Goal: Task Accomplishment & Management: Complete application form

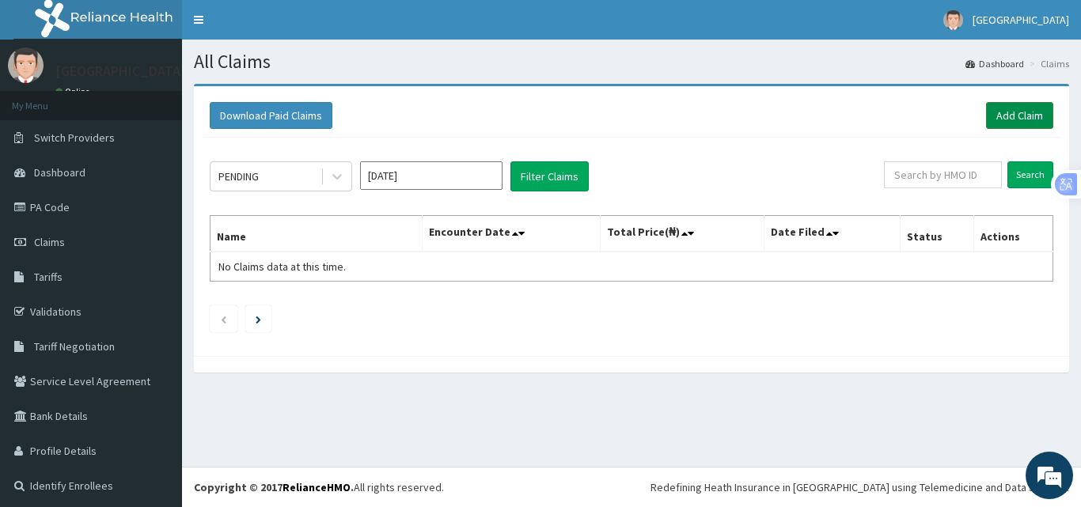
click at [986, 119] on link "Add Claim" at bounding box center [1019, 115] width 67 height 27
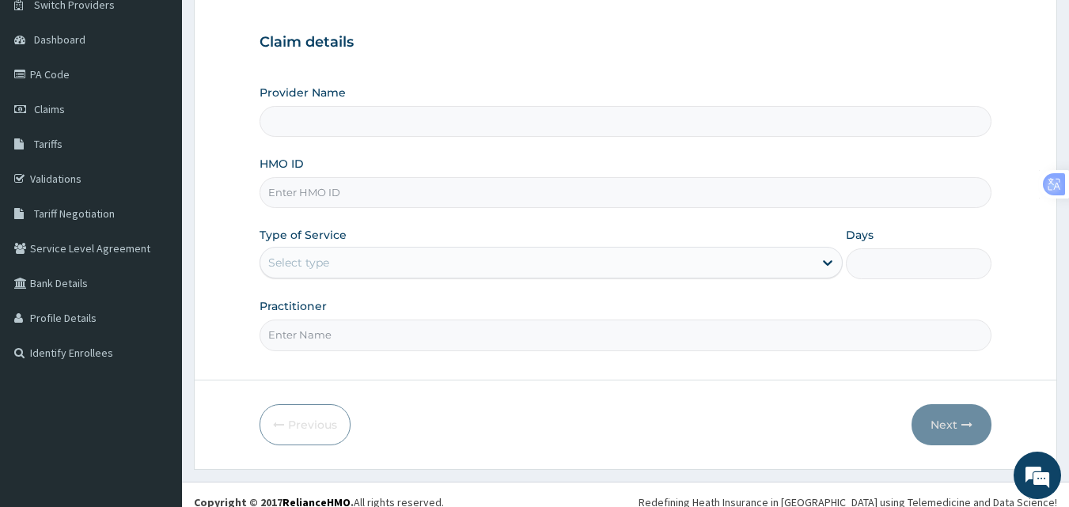
scroll to position [148, 0]
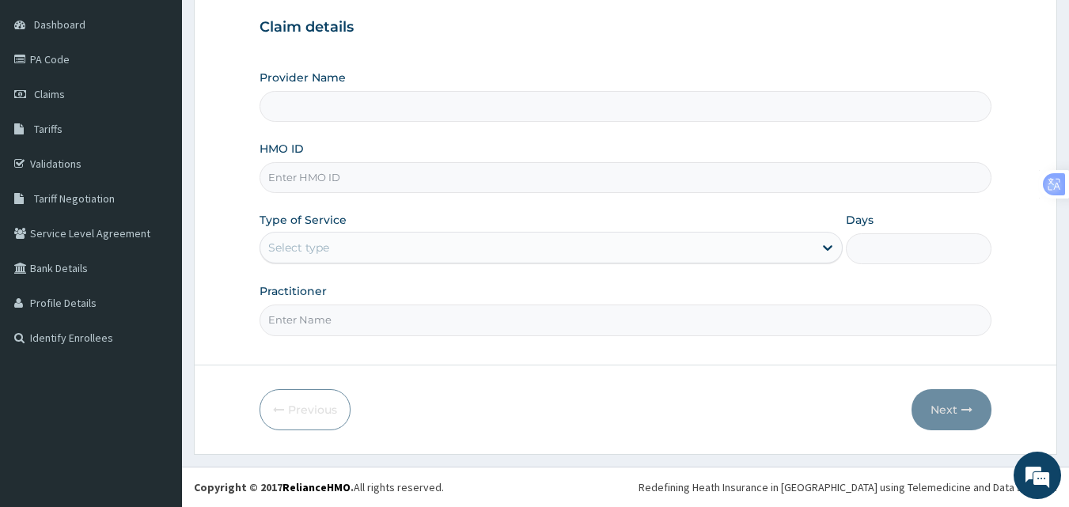
type input "ROYAL ORTHOPAEDIC HOSPITAL"
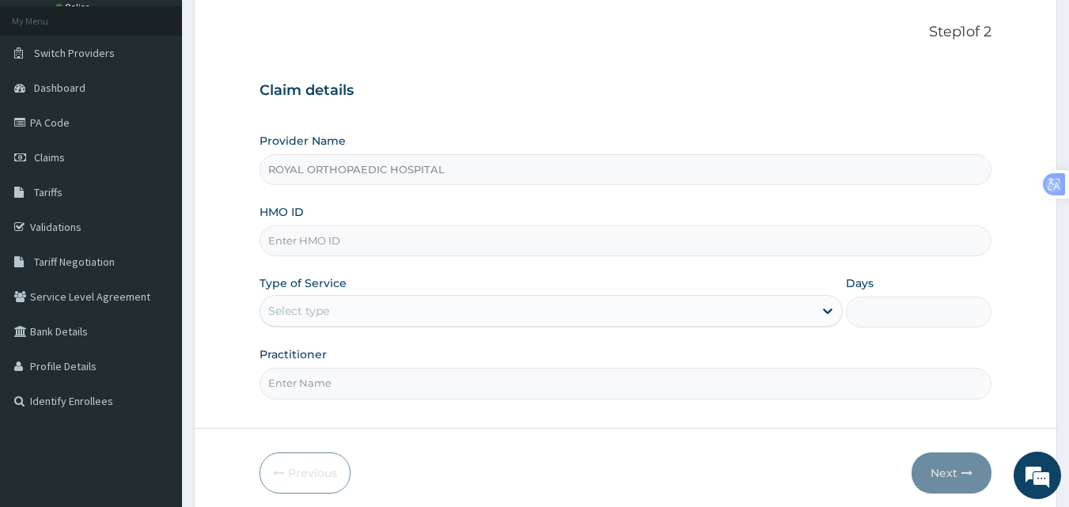
scroll to position [0, 0]
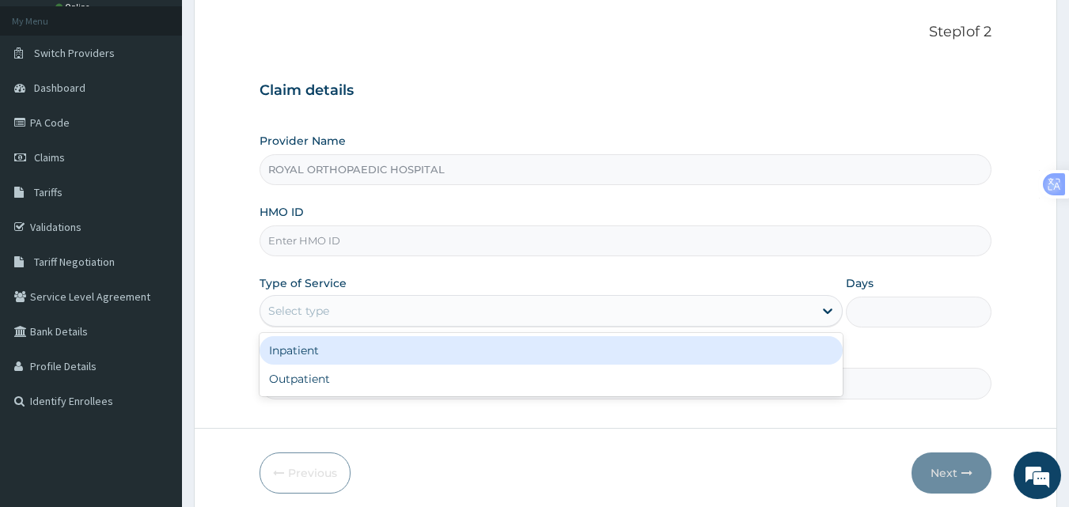
click at [431, 319] on div "Select type" at bounding box center [536, 310] width 553 height 25
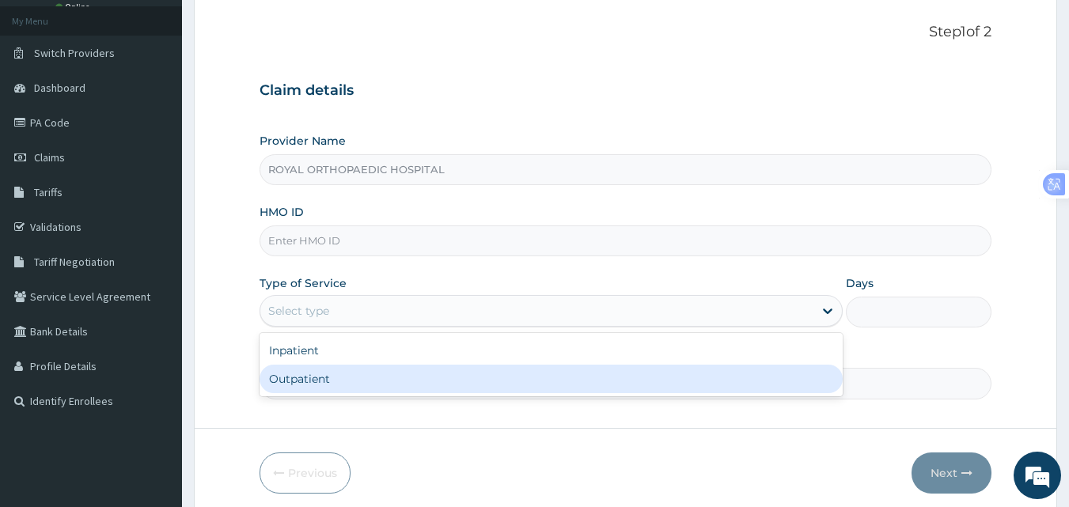
click at [378, 384] on div "Outpatient" at bounding box center [550, 379] width 583 height 28
type input "1"
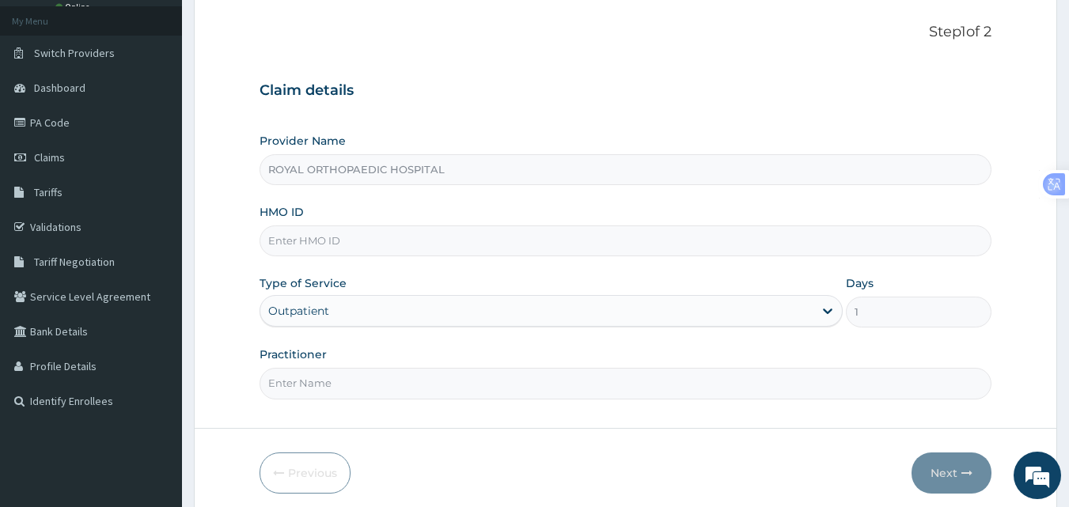
click at [490, 405] on form "Step 1 of 2 Claim details Provider Name ROYAL ORTHOPAEDIC HOSPITAL HMO ID Type …" at bounding box center [625, 258] width 863 height 519
click at [490, 387] on input "Practitioner" at bounding box center [625, 383] width 733 height 31
type input "HABILA"
click at [352, 231] on input "HMO ID" at bounding box center [625, 240] width 733 height 31
type input "gpd/10005/c"
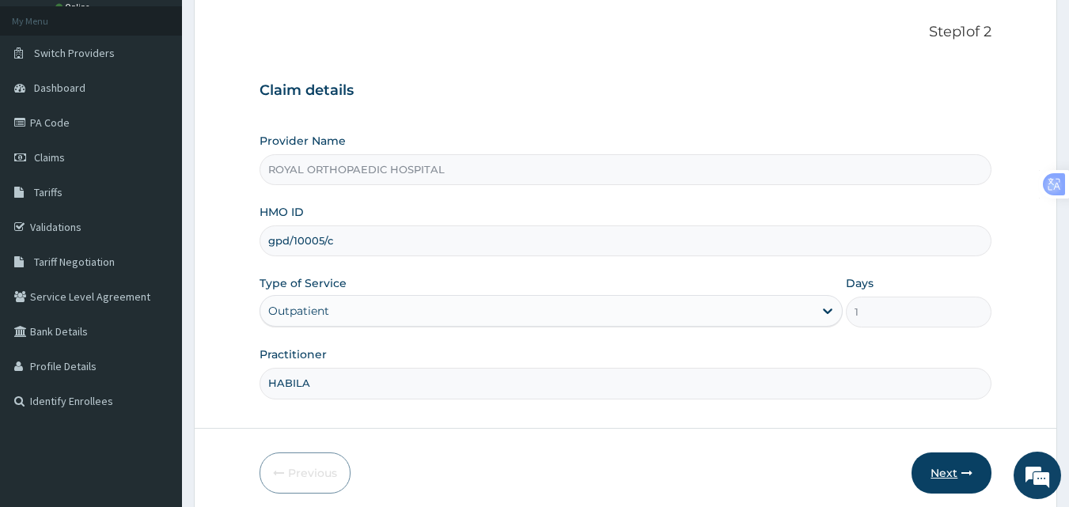
click at [934, 478] on button "Next" at bounding box center [951, 472] width 80 height 41
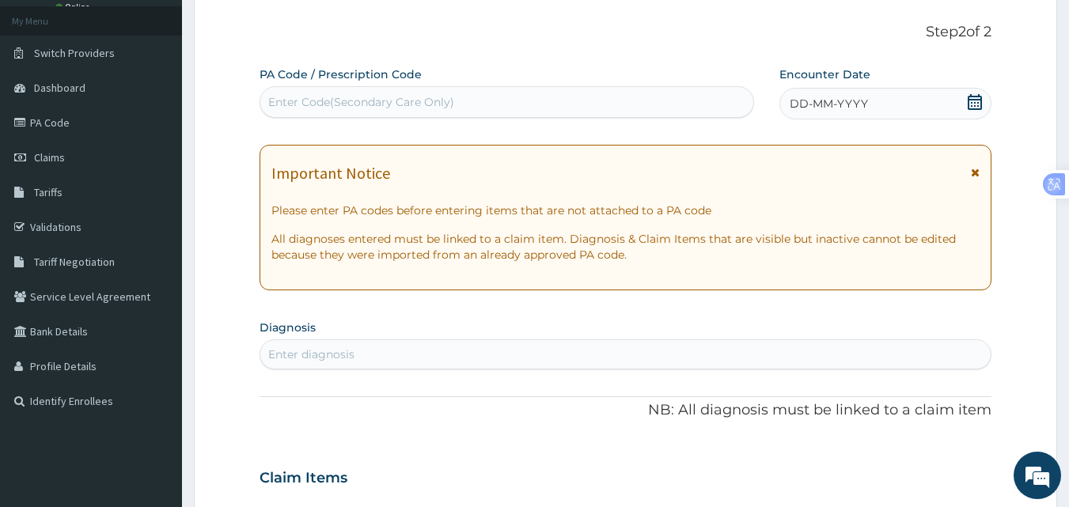
click at [974, 170] on icon at bounding box center [975, 172] width 9 height 11
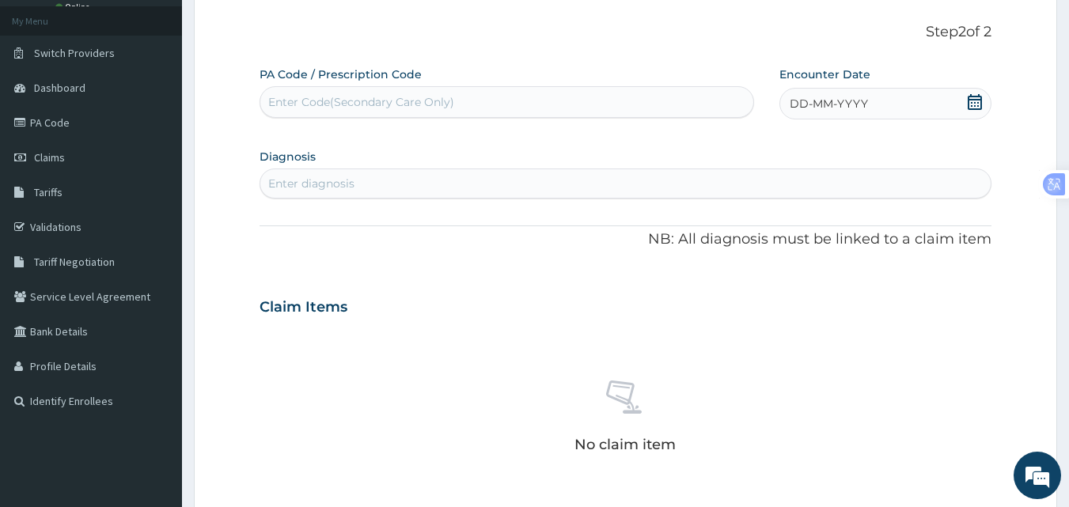
click at [327, 103] on div "Enter Code(Secondary Care Only)" at bounding box center [361, 102] width 186 height 16
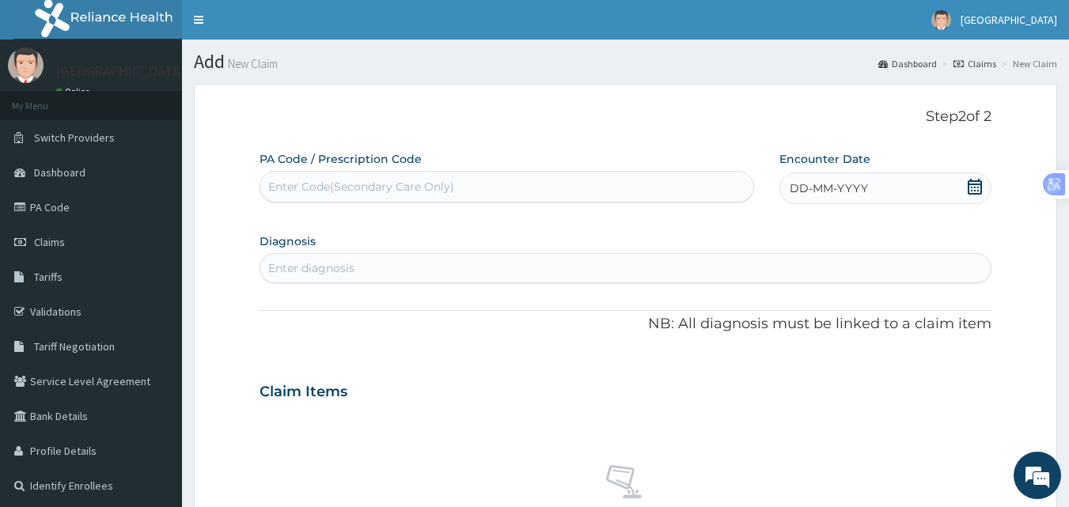
click at [392, 183] on div "Enter Code(Secondary Care Only)" at bounding box center [361, 187] width 186 height 16
paste input "PA/8F8EAC"
type input "PA/8F8EAC"
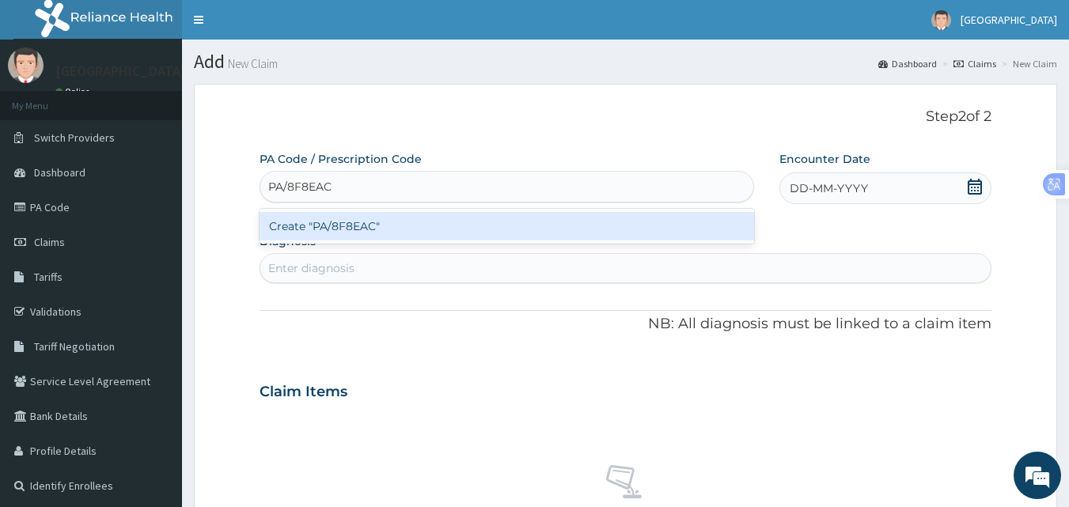
click at [385, 223] on div "Create "PA/8F8EAC"" at bounding box center [506, 226] width 495 height 28
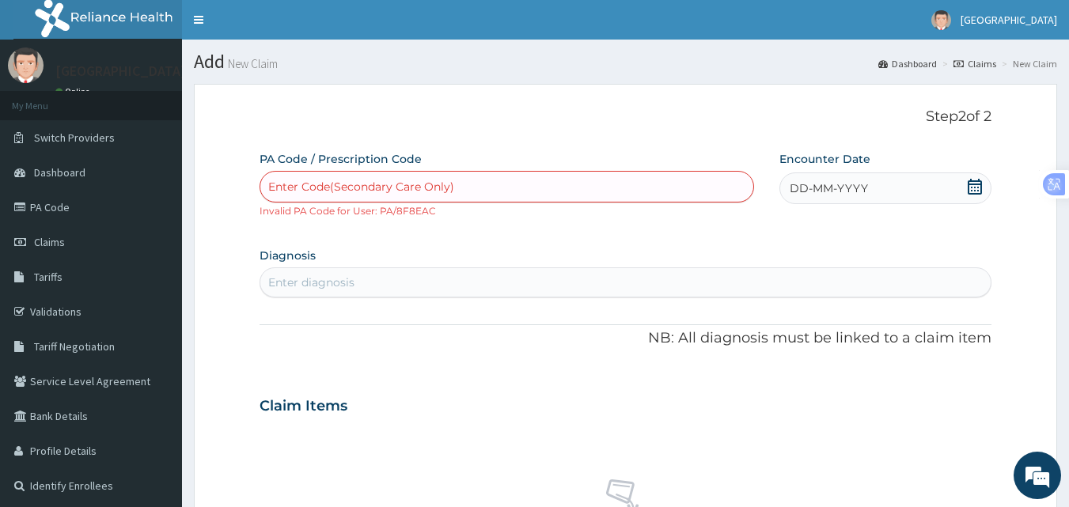
click at [362, 190] on div "Enter Code(Secondary Care Only)" at bounding box center [361, 187] width 186 height 16
paste input "PA/8F8EAC"
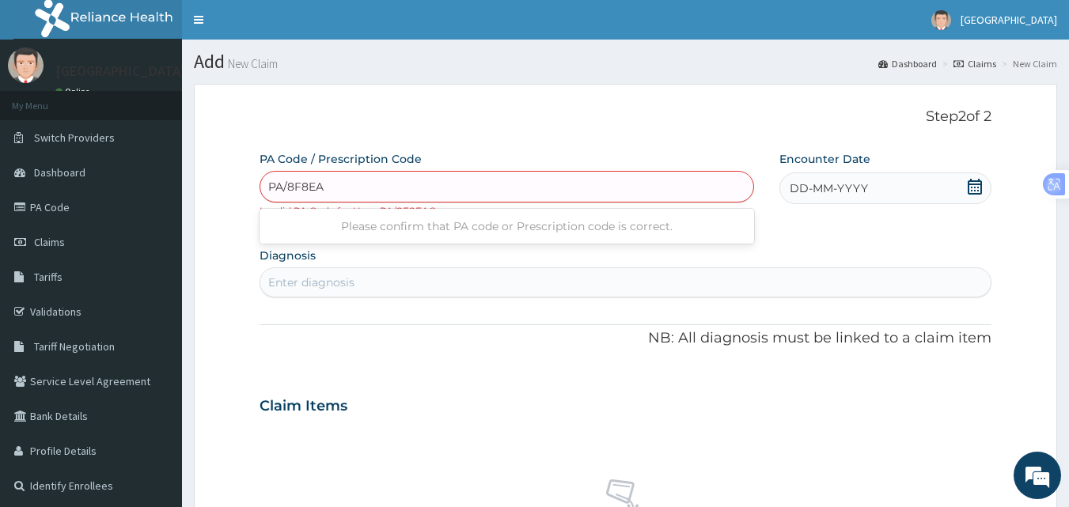
type input "PA/8F8EAC"
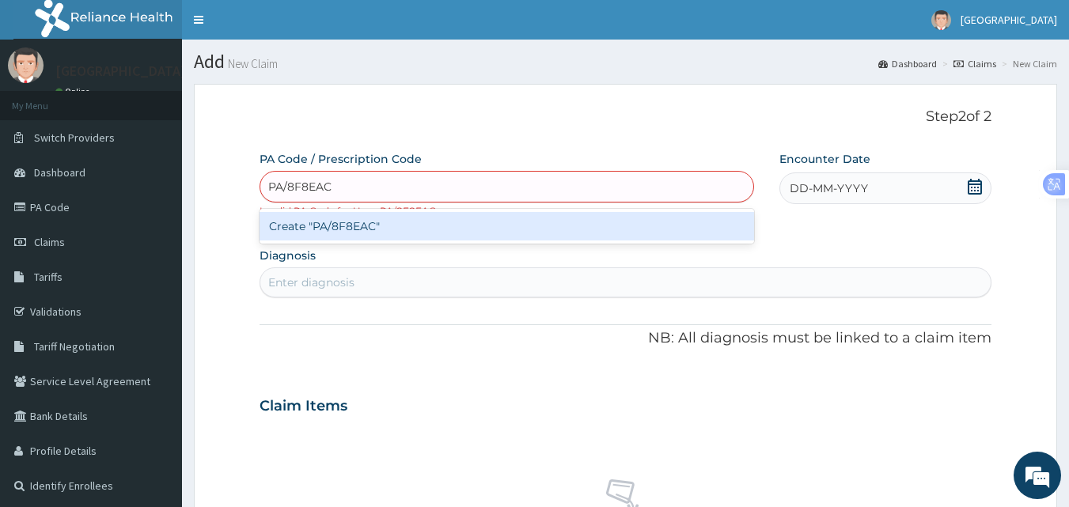
click at [362, 221] on div "Create "PA/8F8EAC"" at bounding box center [506, 226] width 495 height 28
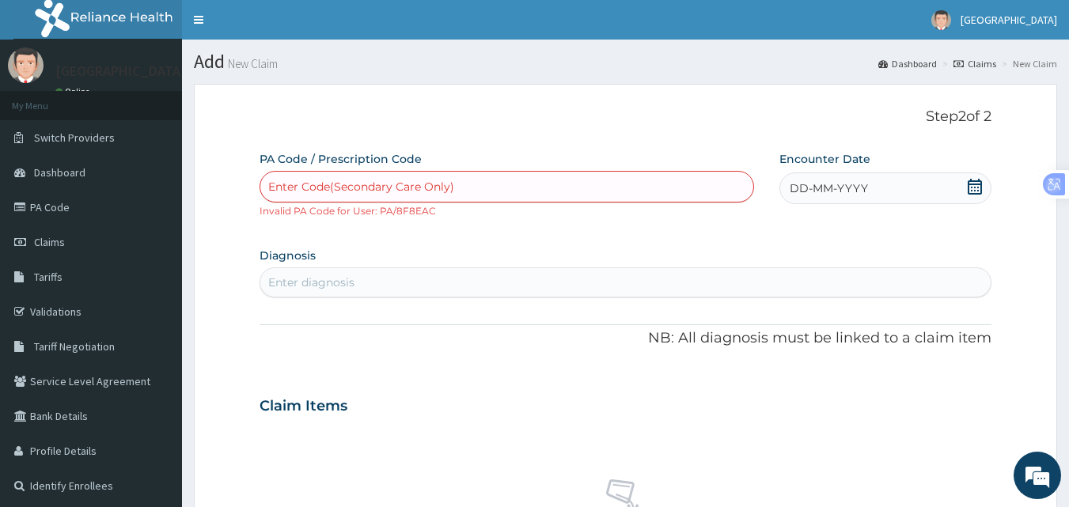
click at [296, 185] on div "Enter Code(Secondary Care Only)" at bounding box center [361, 187] width 186 height 16
paste input "PA/74FF1F"
type input "PA/74FF1F"
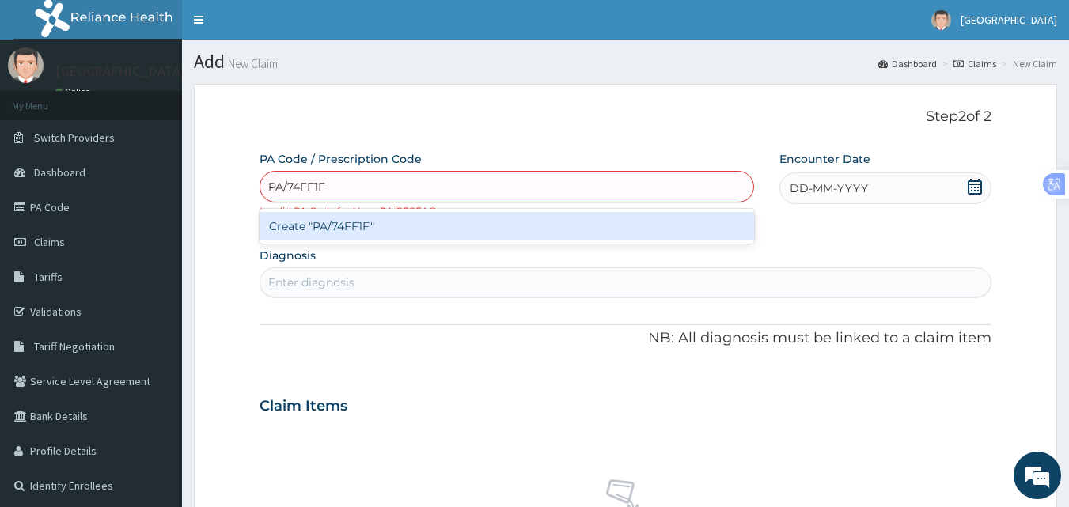
click at [337, 225] on div "Create "PA/74FF1F"" at bounding box center [506, 226] width 495 height 28
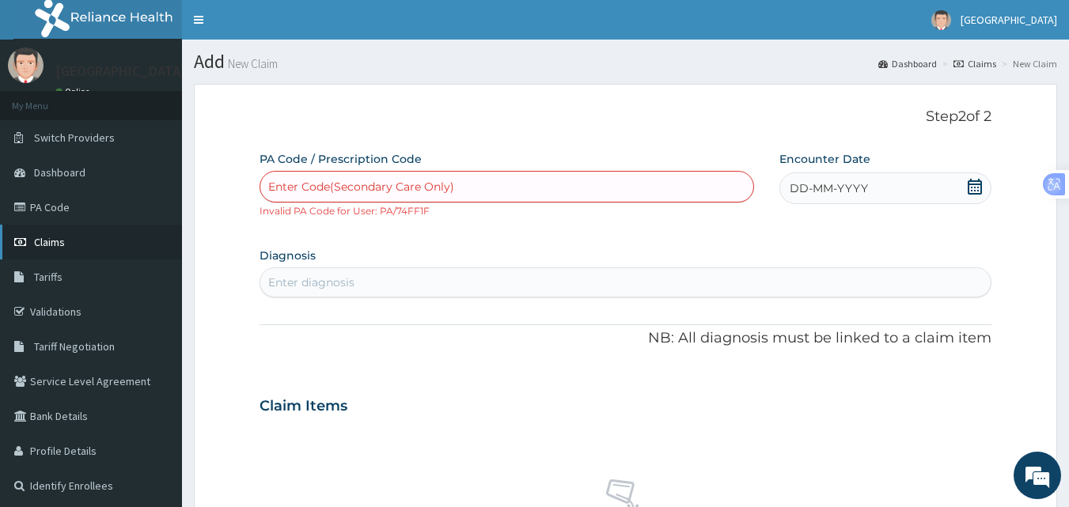
click at [58, 249] on link "Claims" at bounding box center [91, 242] width 182 height 35
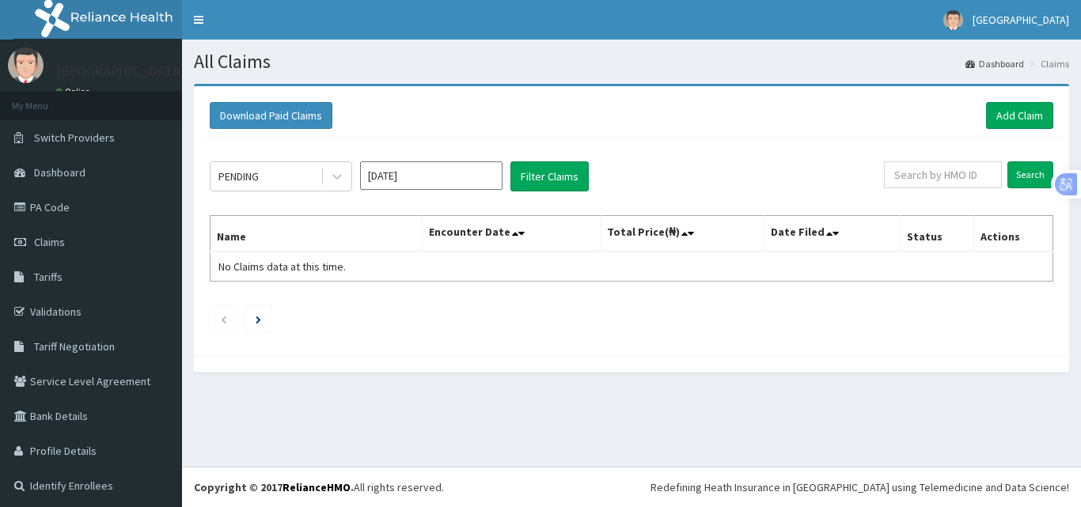
click at [442, 179] on input "Oct 2025" at bounding box center [431, 175] width 142 height 28
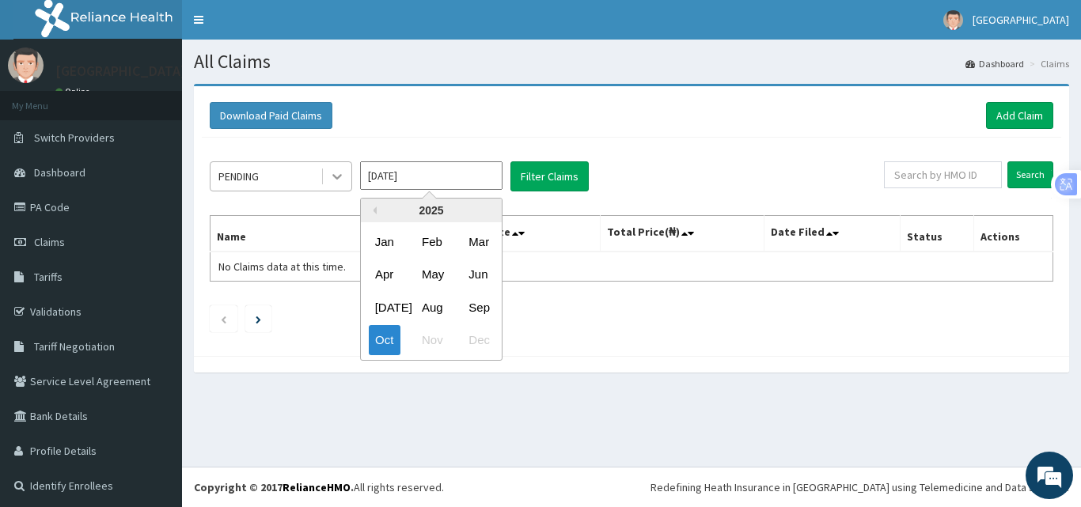
click at [336, 180] on icon at bounding box center [337, 176] width 16 height 16
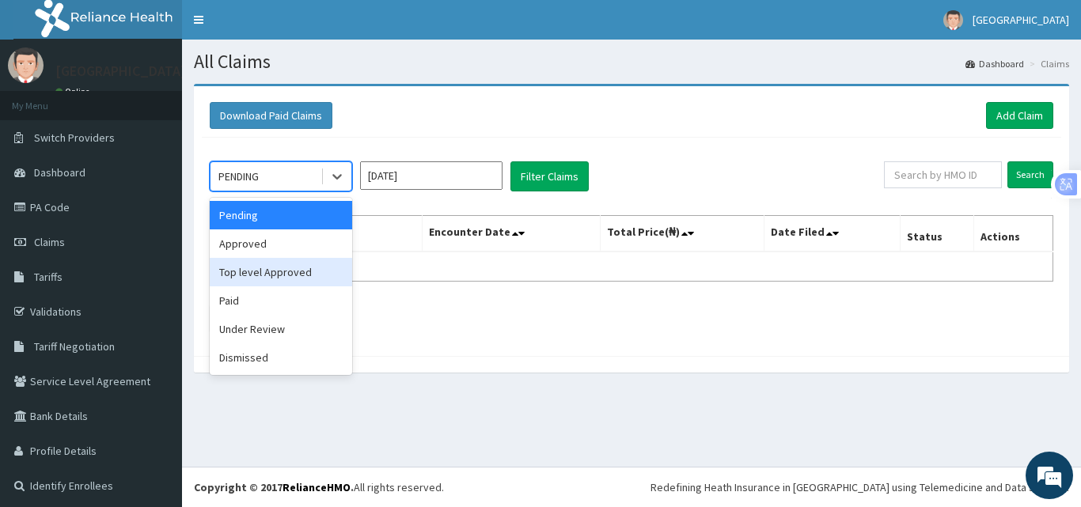
click at [289, 271] on div "Top level Approved" at bounding box center [281, 272] width 142 height 28
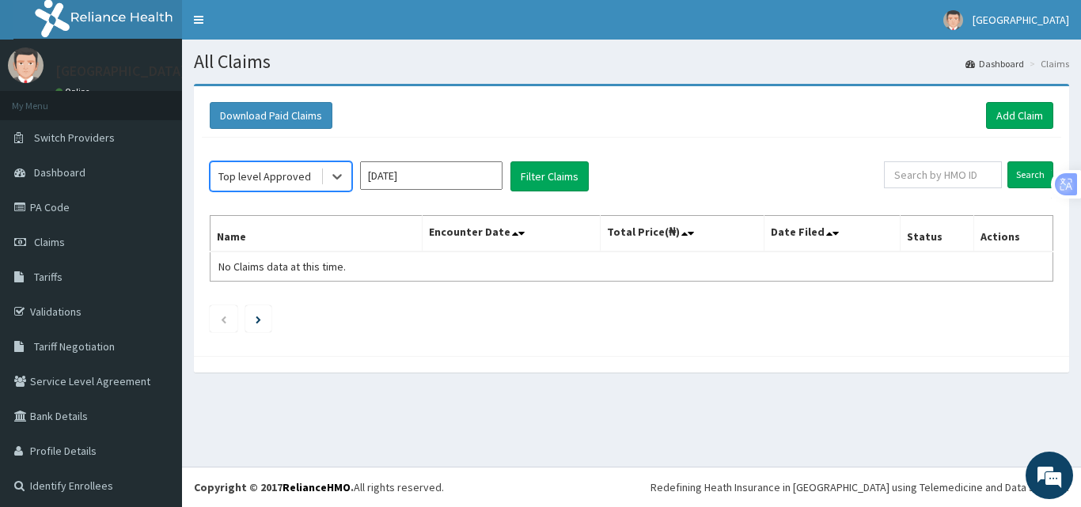
click at [481, 179] on input "Oct 2025" at bounding box center [431, 175] width 142 height 28
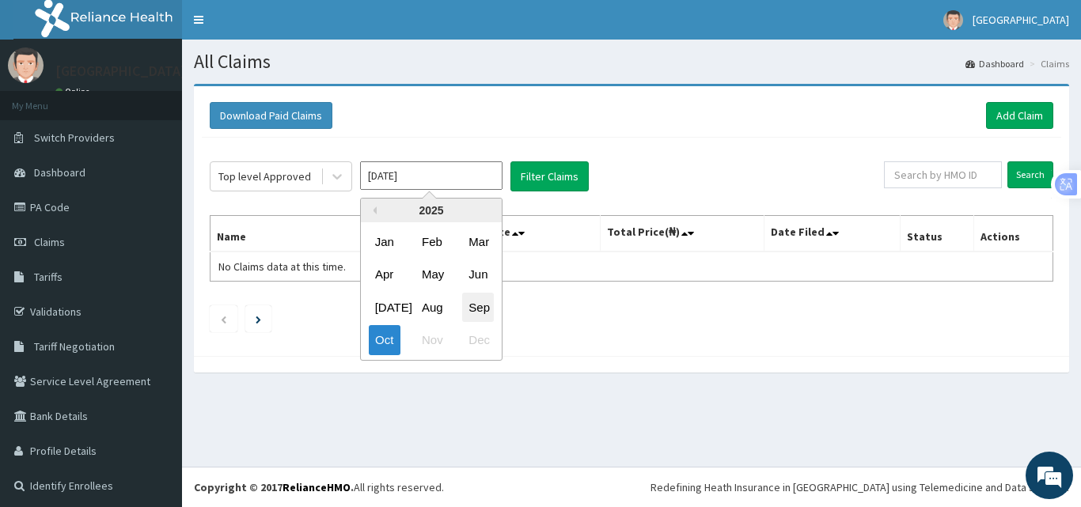
click at [478, 303] on div "Sep" at bounding box center [478, 307] width 32 height 29
type input "Sep 2025"
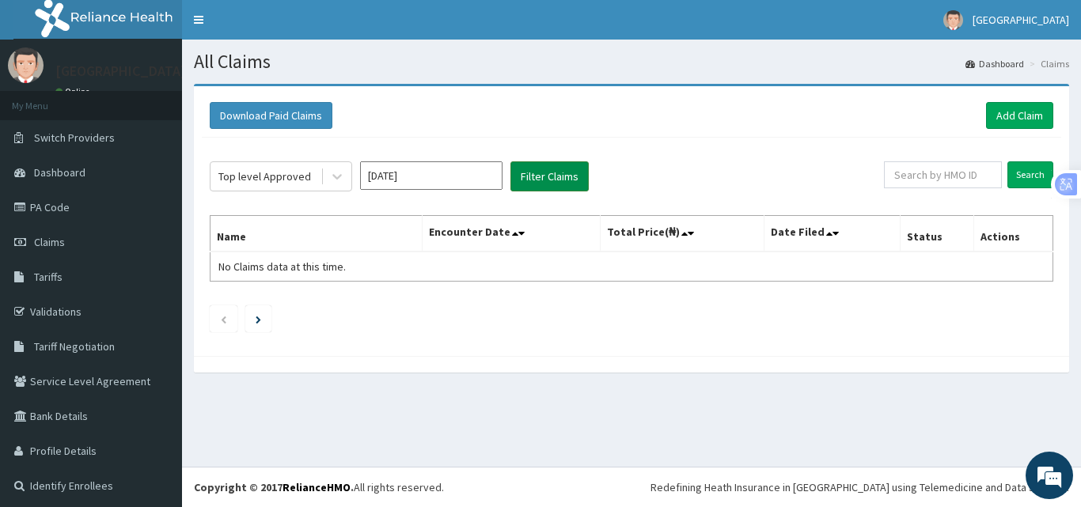
click at [571, 176] on button "Filter Claims" at bounding box center [549, 176] width 78 height 30
